Goal: Check status: Check status

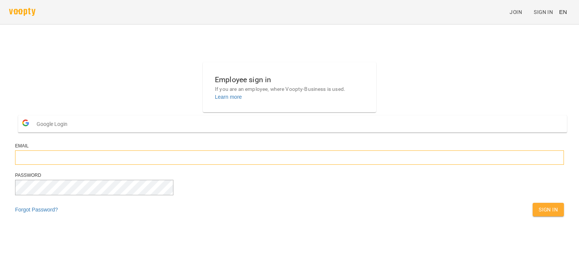
type input "**********"
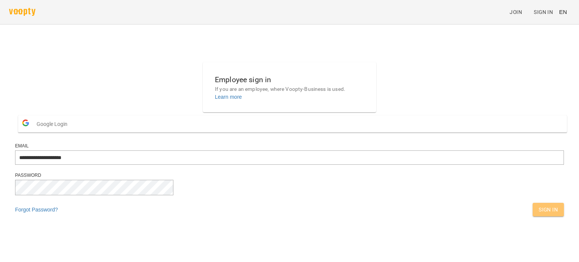
click at [538, 214] on span "Sign In" at bounding box center [547, 209] width 19 height 9
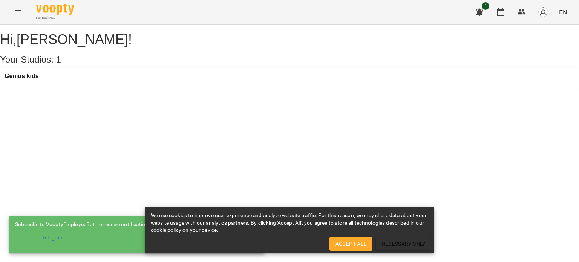
click at [348, 236] on div "We use cookies to improve user experience and analyze website traffic. For this…" at bounding box center [289, 223] width 277 height 28
click at [345, 241] on span "Accept All" at bounding box center [350, 243] width 31 height 9
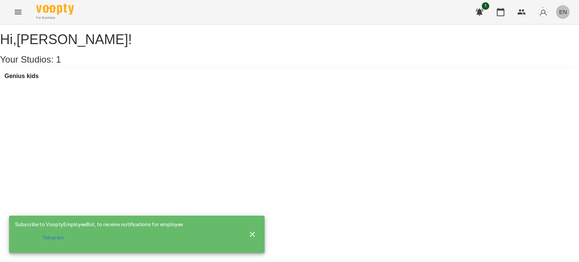
click at [559, 11] on button "EN" at bounding box center [563, 12] width 14 height 14
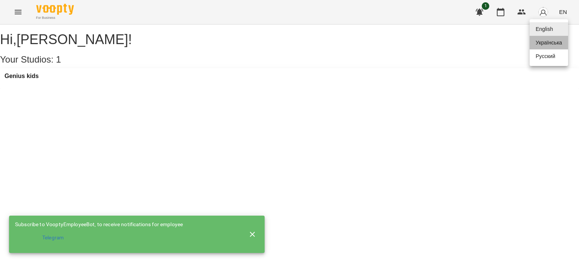
click at [547, 40] on div "Українська" at bounding box center [548, 43] width 38 height 14
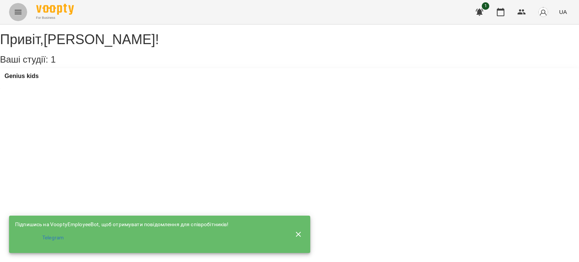
click at [13, 18] on button "Menu" at bounding box center [18, 12] width 18 height 18
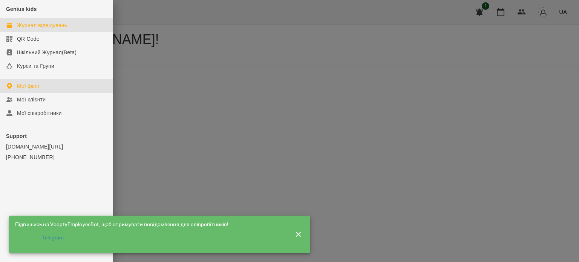
click at [46, 25] on div "Журнал відвідувань" at bounding box center [42, 25] width 50 height 8
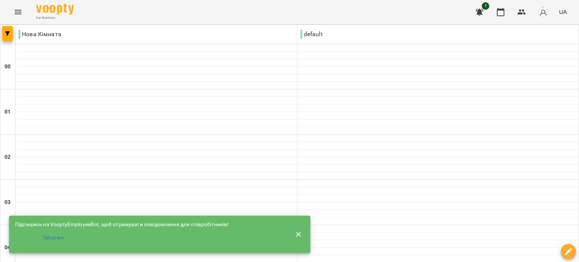
click at [304, 229] on button "button" at bounding box center [298, 234] width 18 height 18
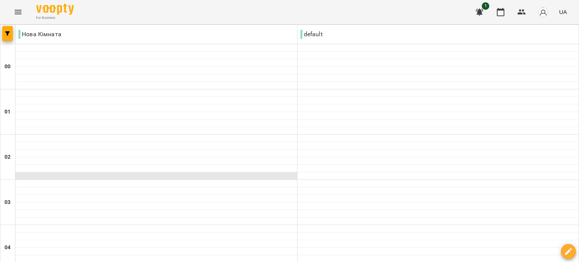
scroll to position [786, 0]
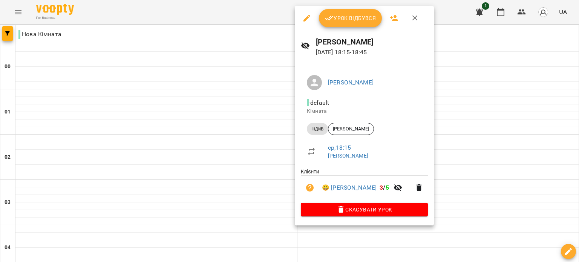
click at [456, 112] on div at bounding box center [289, 131] width 579 height 262
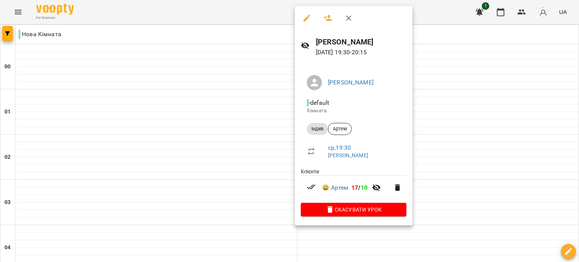
click at [452, 108] on div at bounding box center [289, 131] width 579 height 262
